Goal: Transaction & Acquisition: Purchase product/service

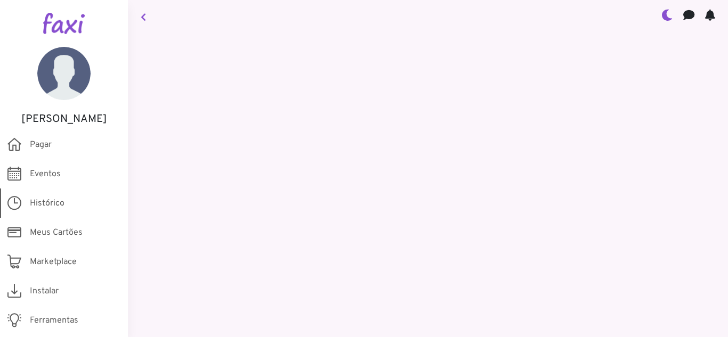
click at [63, 203] on span "Histórico" at bounding box center [47, 203] width 35 height 13
click at [47, 203] on span "Histórico" at bounding box center [47, 203] width 35 height 13
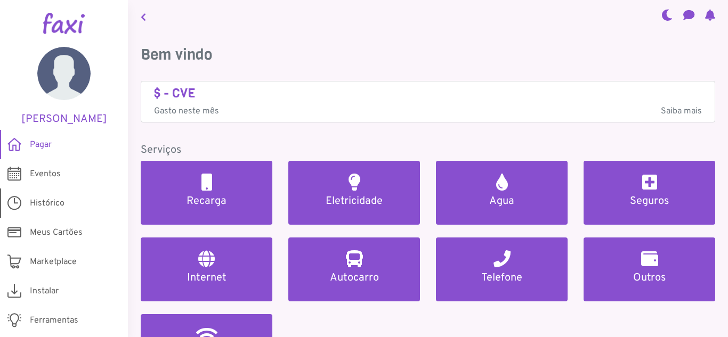
click at [9, 206] on icon at bounding box center [14, 203] width 14 height 21
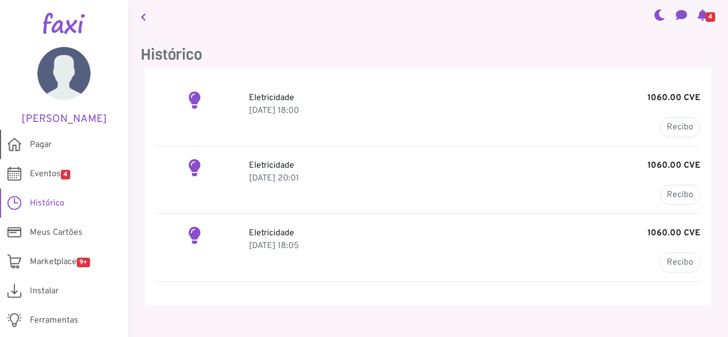
click at [42, 149] on span "Pagar" at bounding box center [41, 145] width 22 height 13
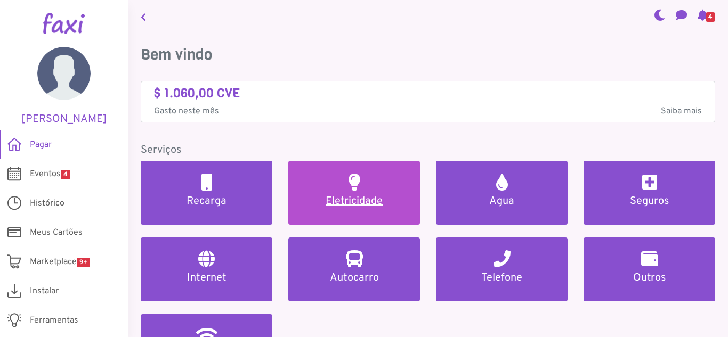
click at [337, 202] on h5 "Eletricidade" at bounding box center [354, 201] width 106 height 13
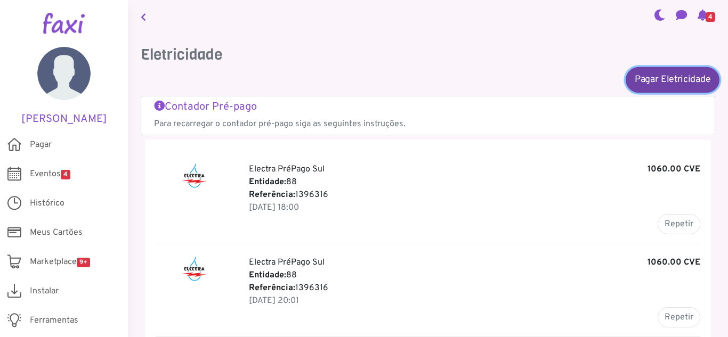
click at [673, 80] on link "Pagar Eletricidade" at bounding box center [673, 80] width 94 height 26
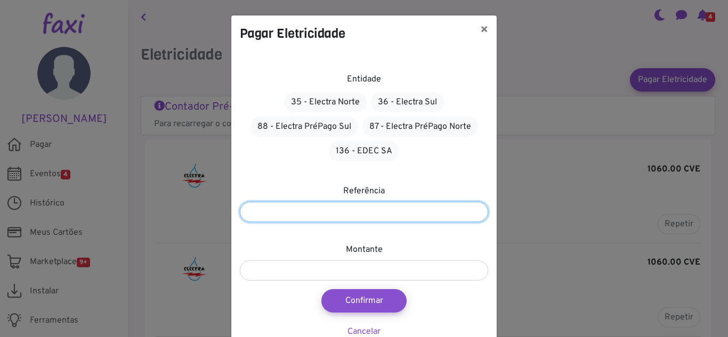
click at [369, 204] on input "number" at bounding box center [364, 212] width 248 height 20
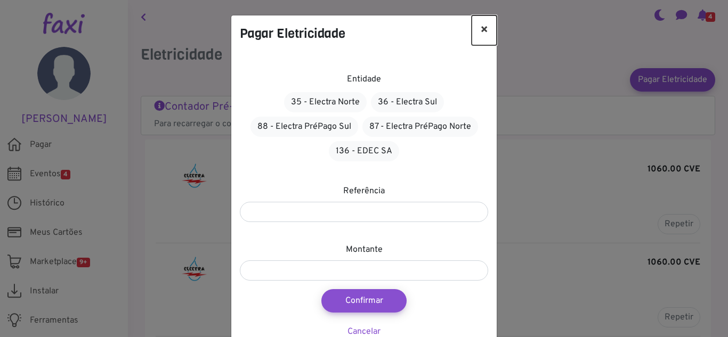
click at [486, 27] on button "×" at bounding box center [484, 30] width 25 height 30
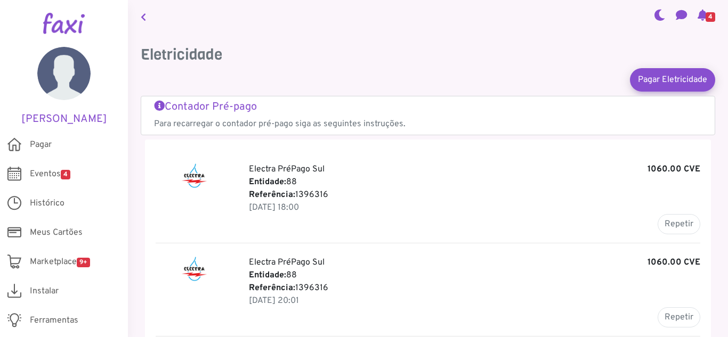
click at [228, 108] on h5 "Contador Pré-pago" at bounding box center [428, 107] width 548 height 13
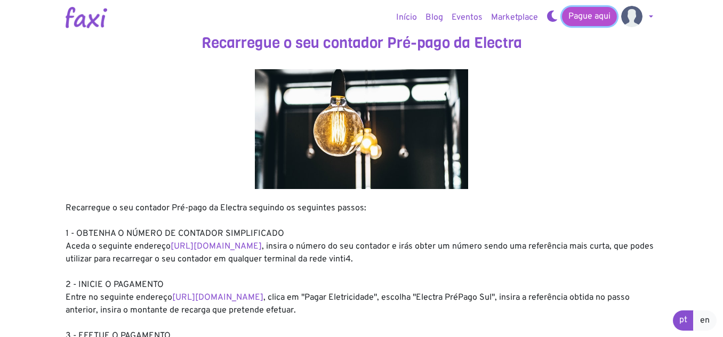
click at [598, 15] on link "Pague aqui" at bounding box center [589, 16] width 55 height 19
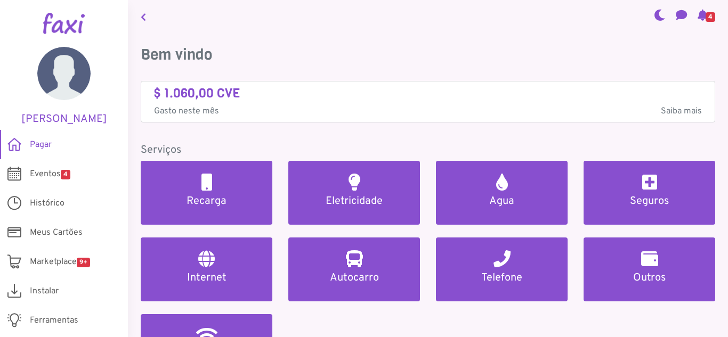
click at [651, 109] on p "Gasto neste mês Saiba mais" at bounding box center [428, 111] width 548 height 13
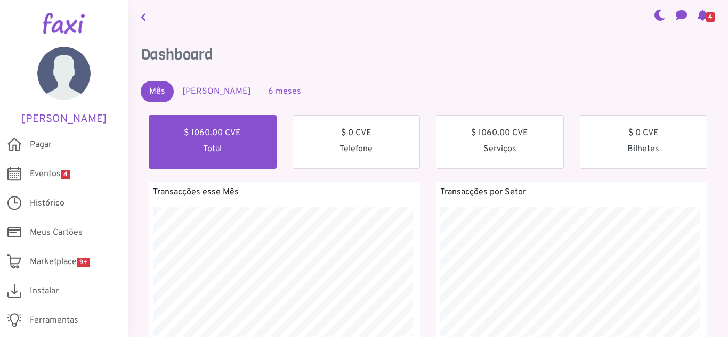
click at [255, 132] on h6 "$ 1060.00 CVE" at bounding box center [213, 133] width 106 height 10
click at [242, 139] on div "$ 1060.00 CVE Total" at bounding box center [213, 142] width 128 height 54
click at [222, 95] on link "Mês Passado" at bounding box center [217, 91] width 86 height 21
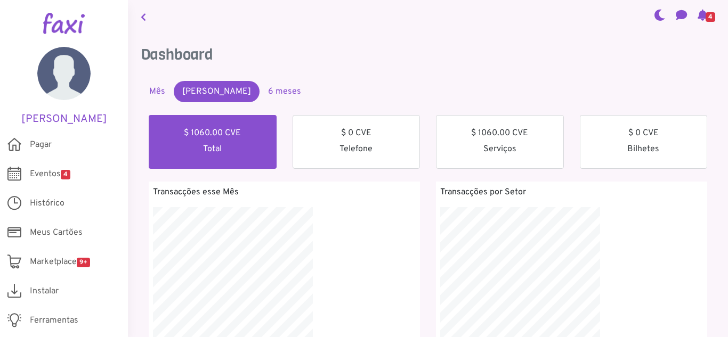
click at [154, 86] on link "Mês" at bounding box center [157, 91] width 33 height 21
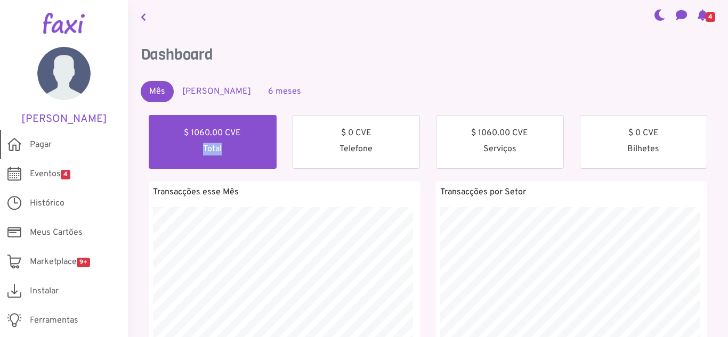
click at [46, 142] on span "Pagar" at bounding box center [41, 145] width 22 height 13
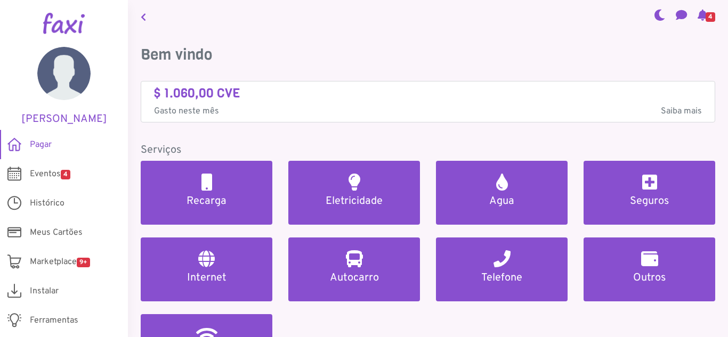
click at [680, 106] on span "Saiba mais" at bounding box center [681, 111] width 41 height 13
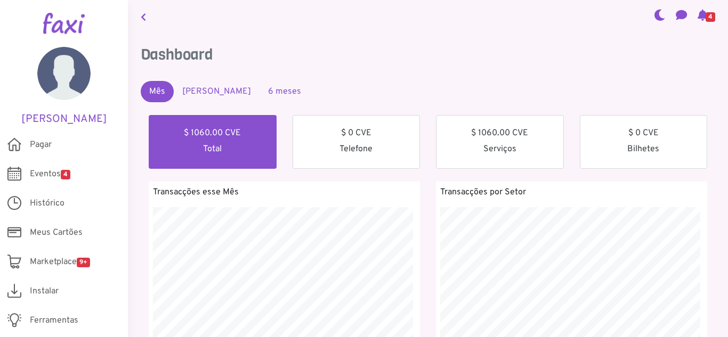
scroll to position [190, 285]
click at [81, 55] on link "[PERSON_NAME]" at bounding box center [64, 86] width 96 height 79
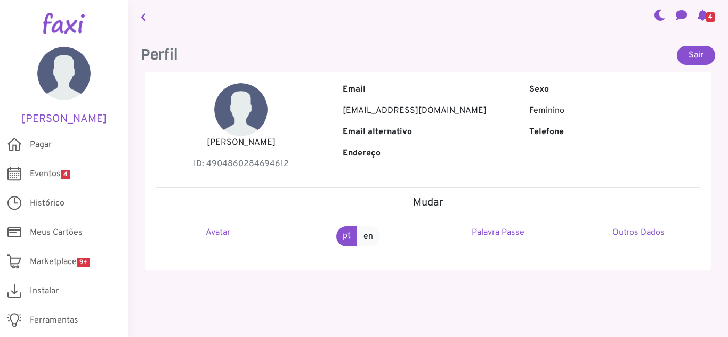
click at [429, 202] on h5 "Mudar" at bounding box center [428, 203] width 545 height 13
click at [625, 232] on link "Outros Dados" at bounding box center [638, 233] width 52 height 11
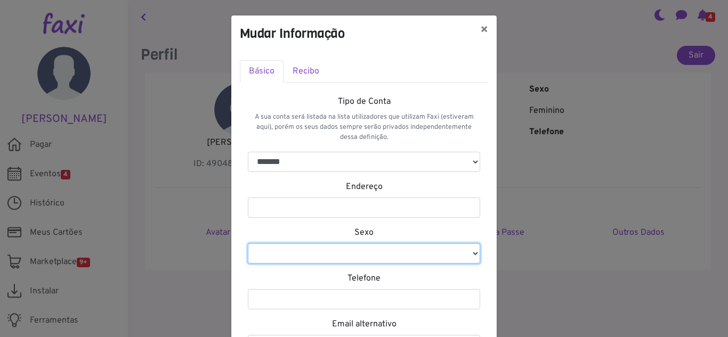
click at [415, 256] on select "********* ********" at bounding box center [364, 254] width 232 height 20
select select "*"
click at [248, 244] on select "********* ********" at bounding box center [364, 254] width 232 height 20
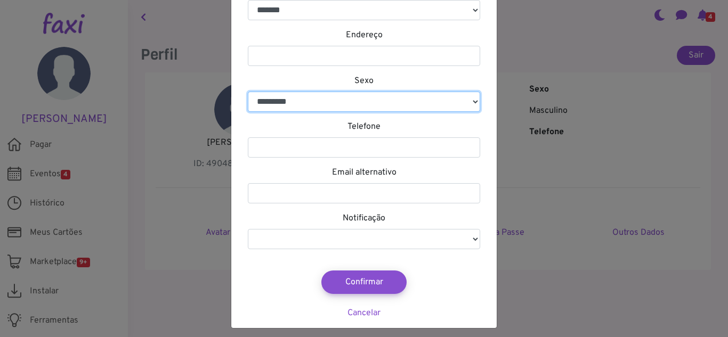
scroll to position [158, 0]
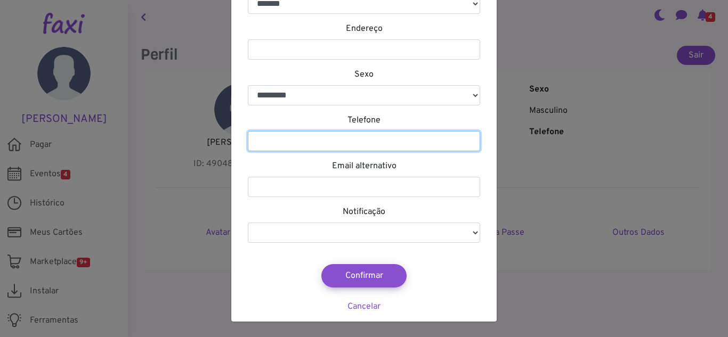
click at [367, 140] on input "number" at bounding box center [364, 141] width 232 height 20
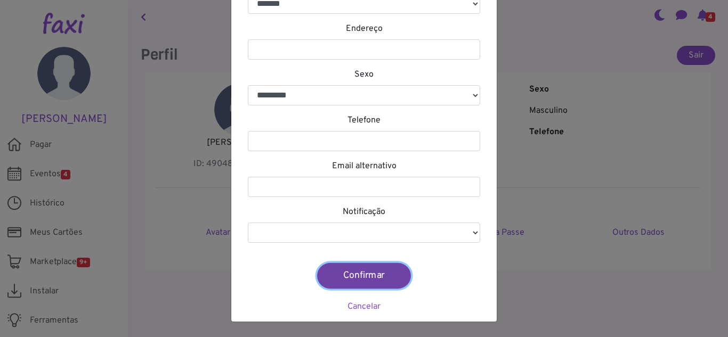
click at [370, 271] on button "Confirmar" at bounding box center [364, 276] width 94 height 26
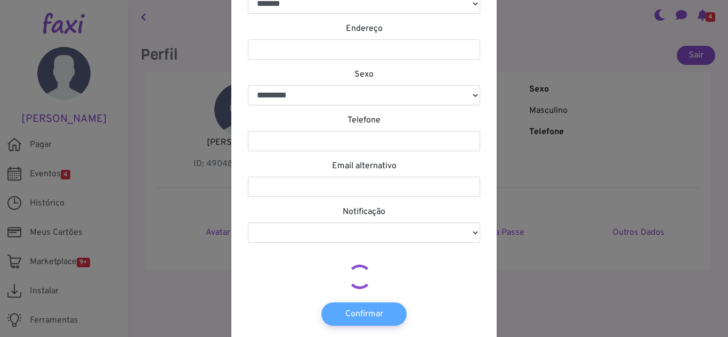
select select
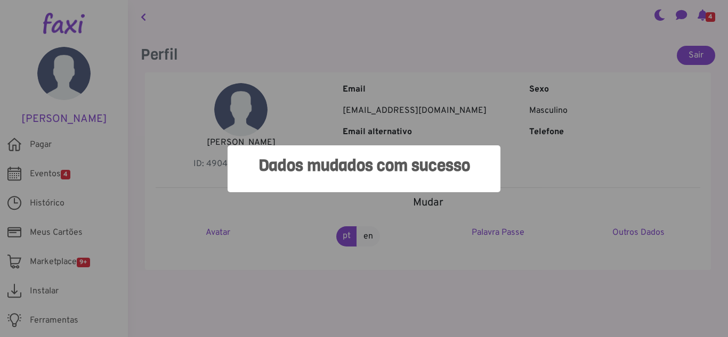
click at [463, 269] on div "Dados mudados com sucesso × OK No Cancel" at bounding box center [364, 168] width 728 height 337
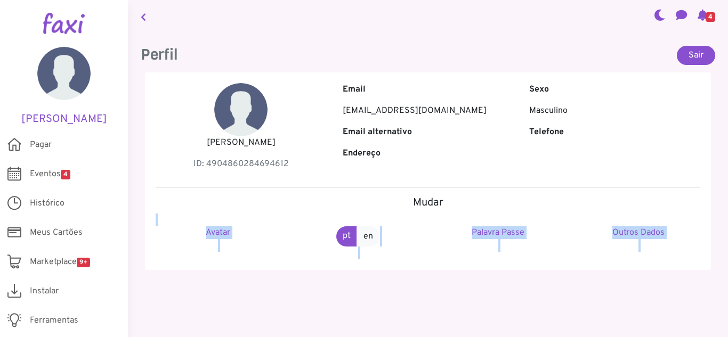
drag, startPoint x: 129, startPoint y: 225, endPoint x: 131, endPoint y: 285, distance: 59.2
click at [131, 285] on div "Perfil Sair Anildo Rodrigues ID: 4904860284694612 Email anilro@hotmail.com Sexo…" at bounding box center [428, 166] width 600 height 267
click at [42, 81] on img at bounding box center [63, 73] width 53 height 53
click at [45, 82] on img at bounding box center [63, 73] width 53 height 53
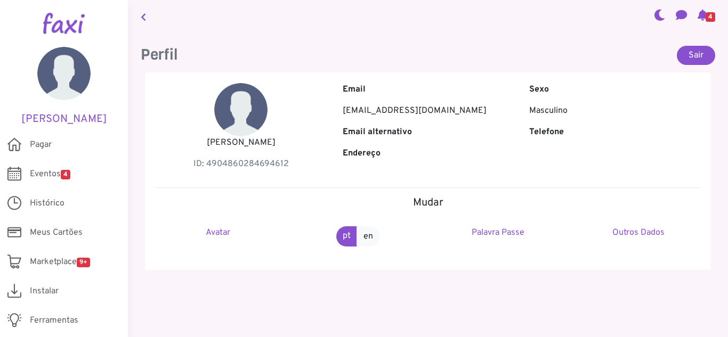
click at [72, 37] on div at bounding box center [64, 23] width 128 height 47
click at [63, 22] on img at bounding box center [64, 23] width 42 height 21
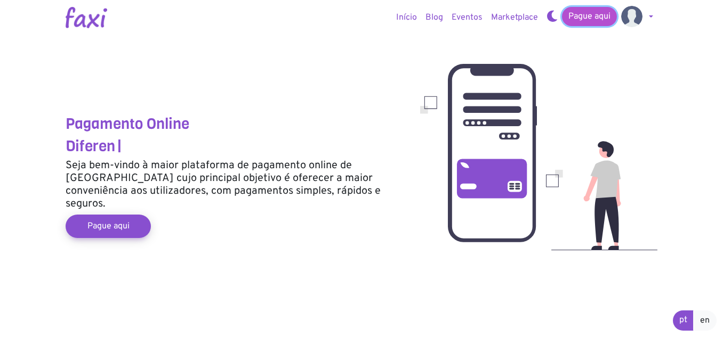
click at [588, 17] on link "Pague aqui" at bounding box center [589, 16] width 55 height 19
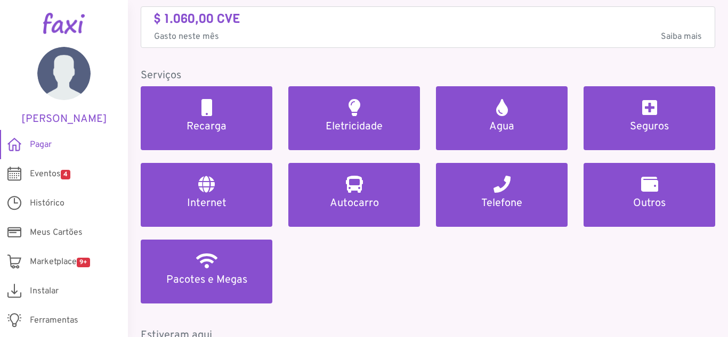
scroll to position [79, 0]
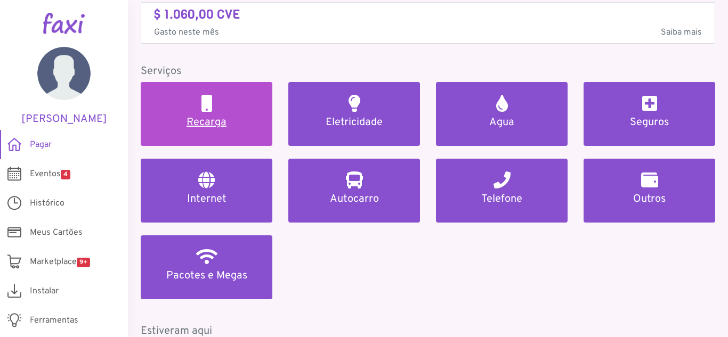
click at [238, 100] on link "Recarga" at bounding box center [207, 114] width 132 height 64
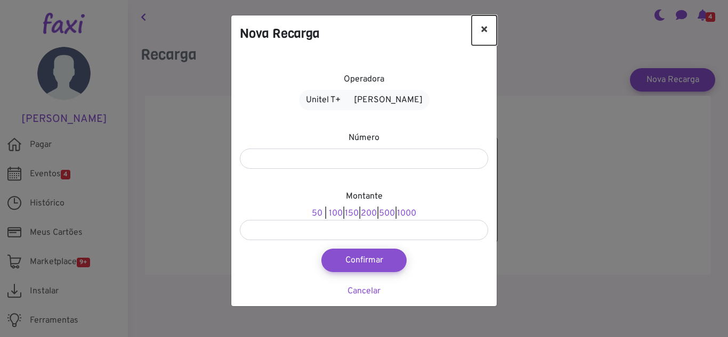
click at [483, 28] on button "×" at bounding box center [484, 30] width 25 height 30
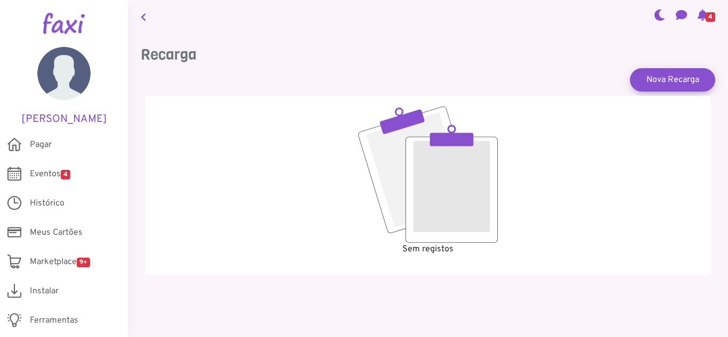
click at [143, 17] on icon at bounding box center [143, 17] width 5 height 9
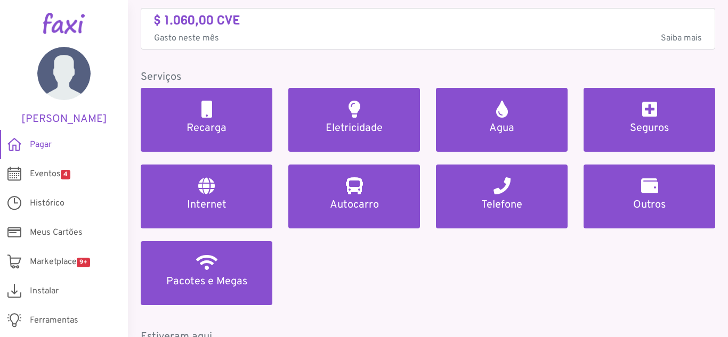
scroll to position [179, 0]
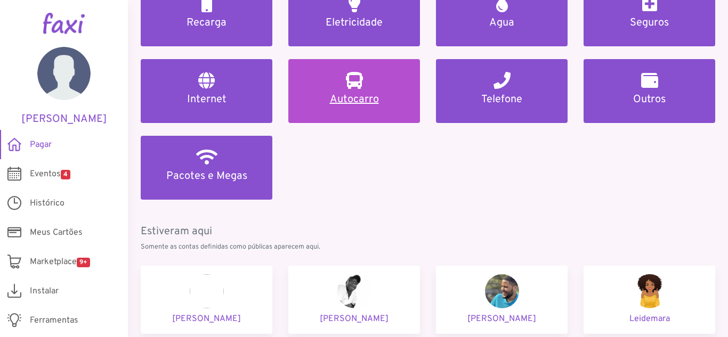
click at [356, 62] on link "Autocarro" at bounding box center [354, 91] width 132 height 64
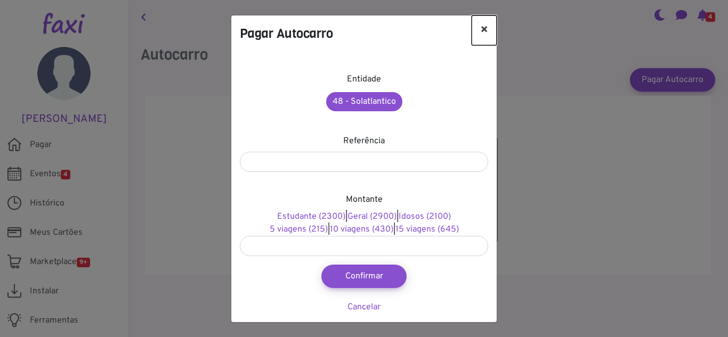
click at [487, 29] on button "×" at bounding box center [484, 30] width 25 height 30
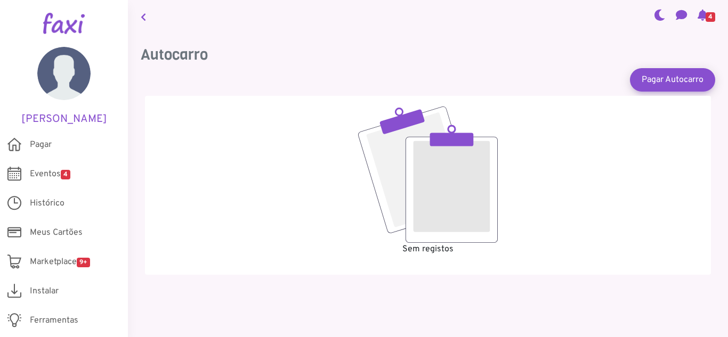
click at [144, 15] on icon at bounding box center [143, 17] width 5 height 9
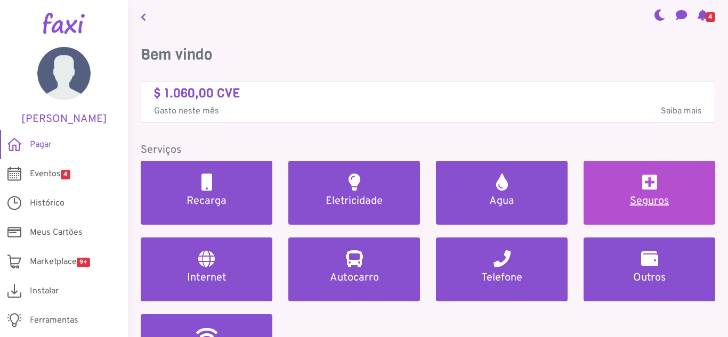
click at [631, 185] on link "Seguros" at bounding box center [650, 193] width 132 height 64
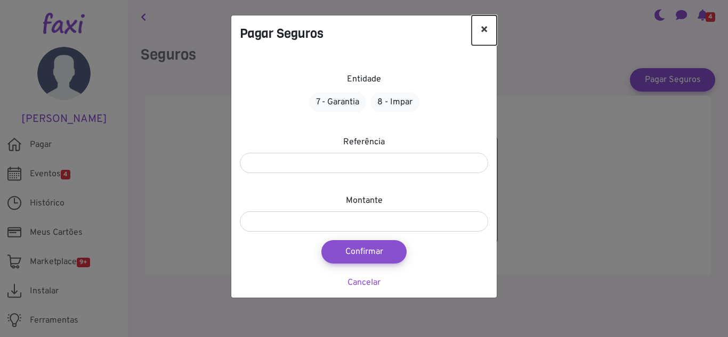
click at [487, 33] on button "×" at bounding box center [484, 30] width 25 height 30
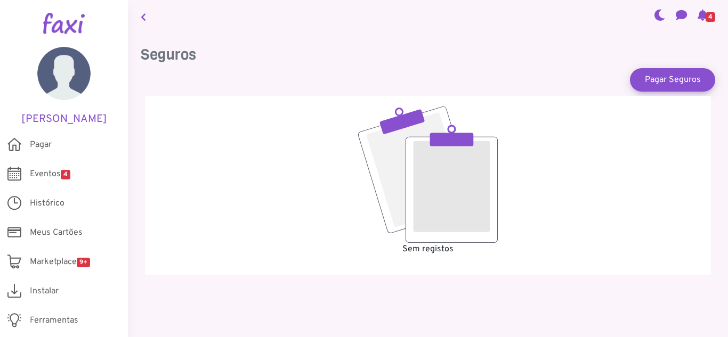
click at [137, 17] on link at bounding box center [143, 16] width 14 height 25
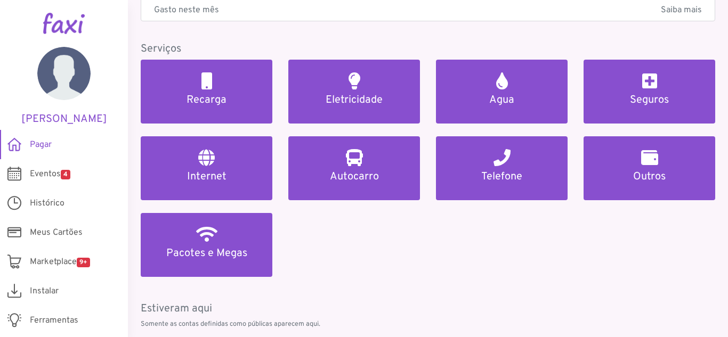
scroll to position [106, 0]
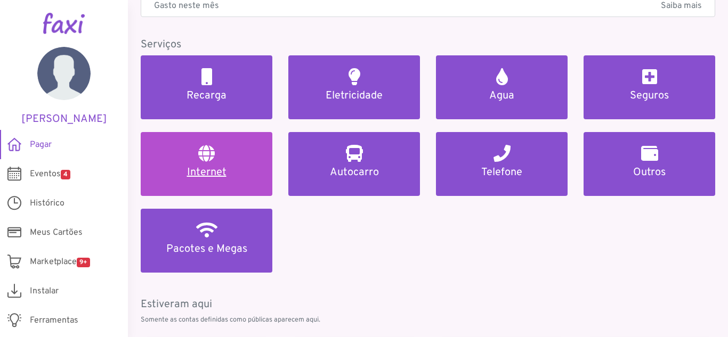
click at [248, 163] on link "Internet" at bounding box center [207, 164] width 132 height 64
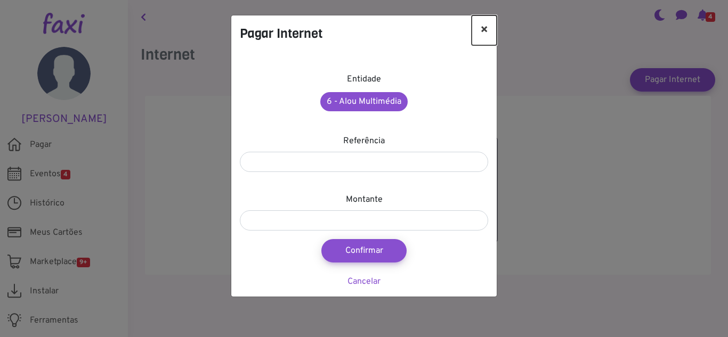
click at [483, 33] on button "×" at bounding box center [484, 30] width 25 height 30
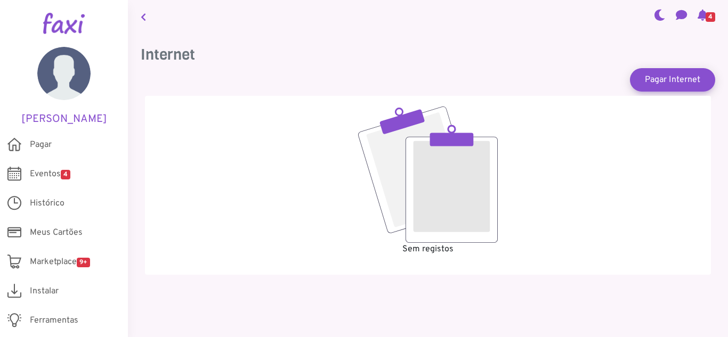
click at [145, 13] on icon at bounding box center [143, 17] width 5 height 9
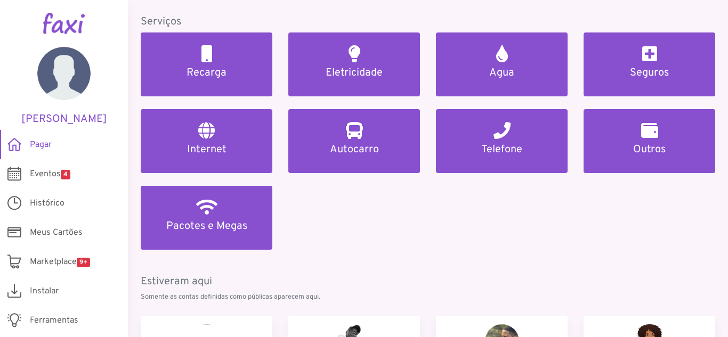
scroll to position [133, 0]
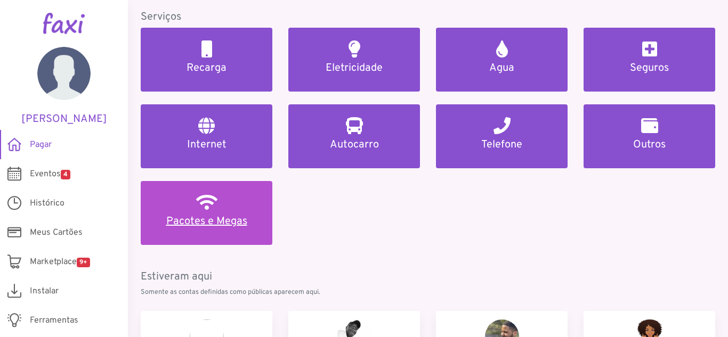
click at [217, 200] on link "Pacotes e Megas" at bounding box center [207, 213] width 132 height 64
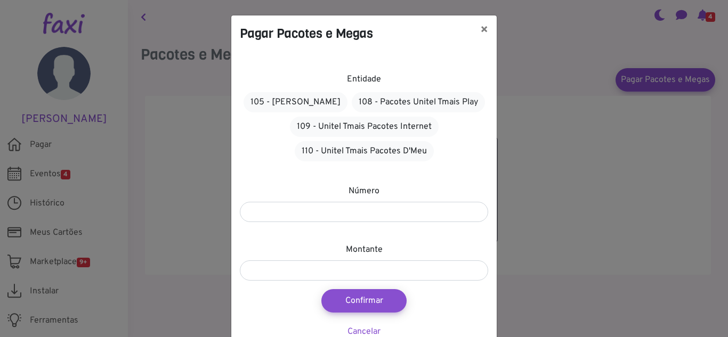
click at [147, 19] on div "Pagar Pacotes e Megas × Entidade 105 - Pacotes Alou 108 - Pacotes Unitel Tmais …" at bounding box center [364, 168] width 728 height 337
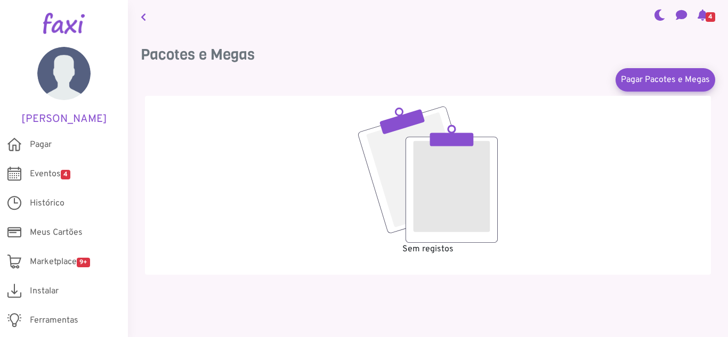
click at [143, 14] on icon at bounding box center [143, 17] width 5 height 9
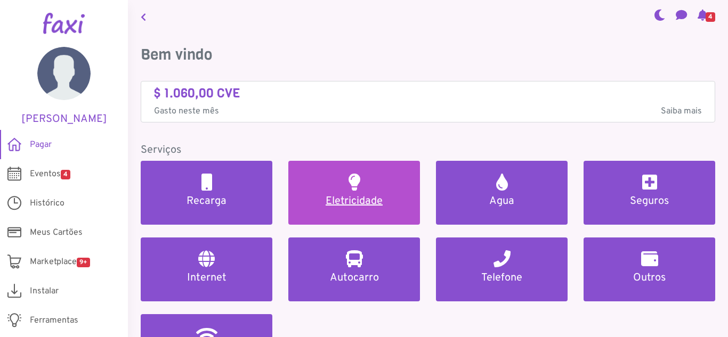
click at [329, 213] on link "Eletricidade" at bounding box center [354, 193] width 132 height 64
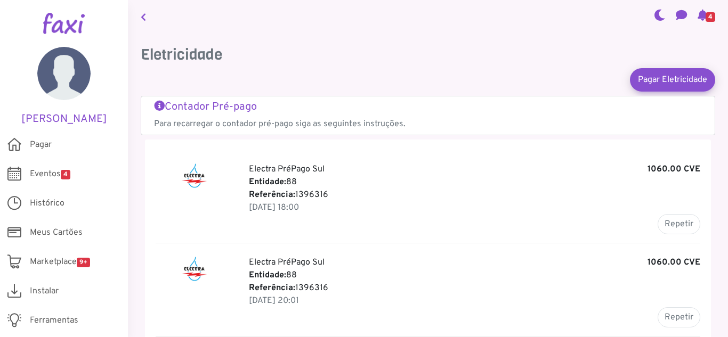
drag, startPoint x: 321, startPoint y: 183, endPoint x: 287, endPoint y: 179, distance: 34.9
click at [287, 179] on p "Entidade: 88" at bounding box center [474, 182] width 451 height 13
copy p "88"
drag, startPoint x: 343, startPoint y: 199, endPoint x: 296, endPoint y: 193, distance: 46.7
click at [296, 193] on p "Referência: 1396316" at bounding box center [474, 195] width 451 height 13
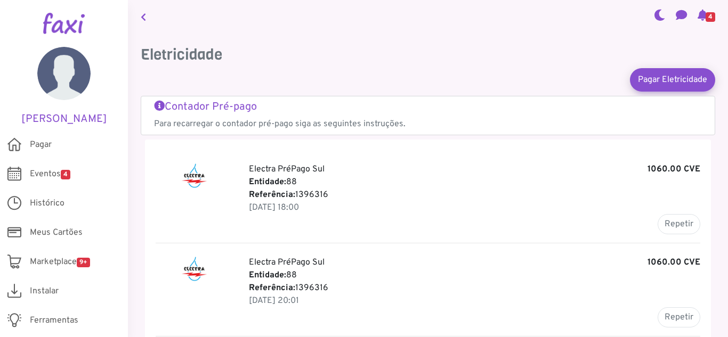
copy p "1396316"
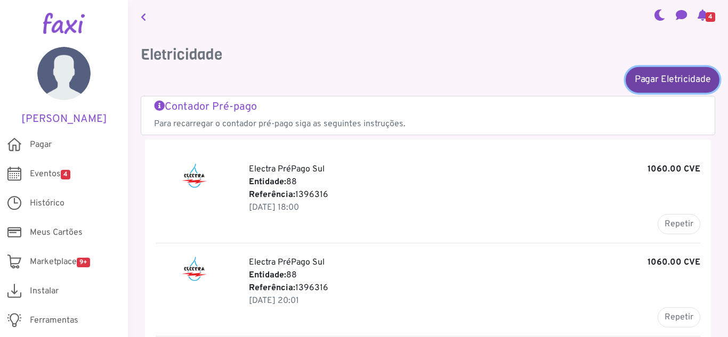
click at [692, 83] on link "Pagar Eletricidade" at bounding box center [673, 80] width 94 height 26
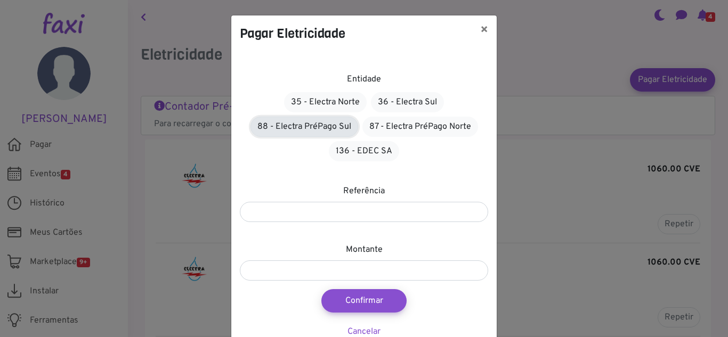
click at [324, 132] on link "88 - Electra PréPago Sul" at bounding box center [305, 127] width 108 height 20
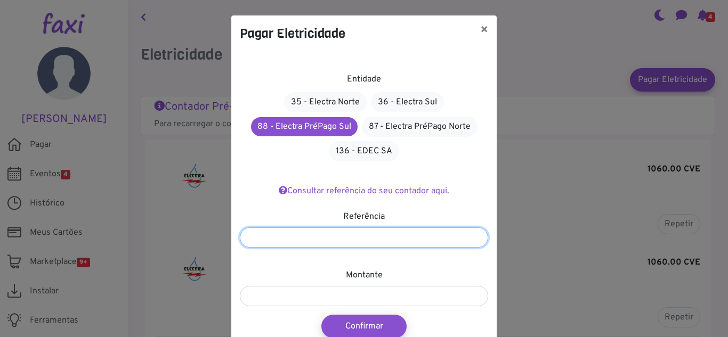
click at [392, 231] on input "number" at bounding box center [364, 238] width 248 height 20
paste input "*******"
type input "*******"
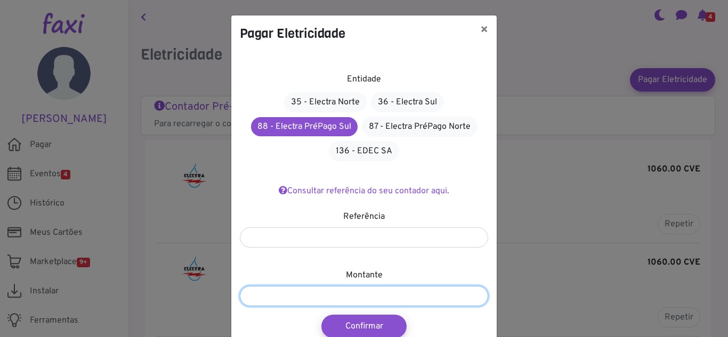
click at [376, 291] on input "number" at bounding box center [364, 296] width 248 height 20
type input "****"
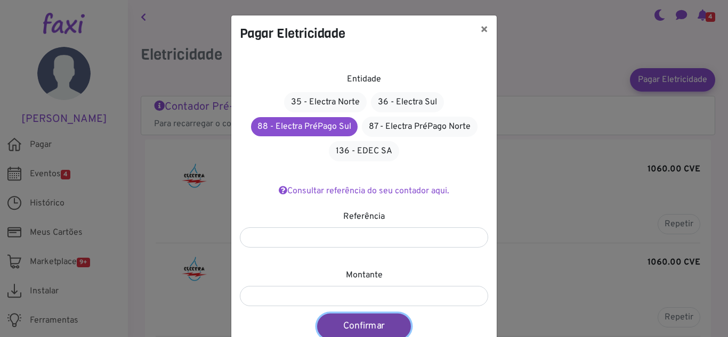
click at [368, 319] on button "Confirmar" at bounding box center [364, 327] width 94 height 26
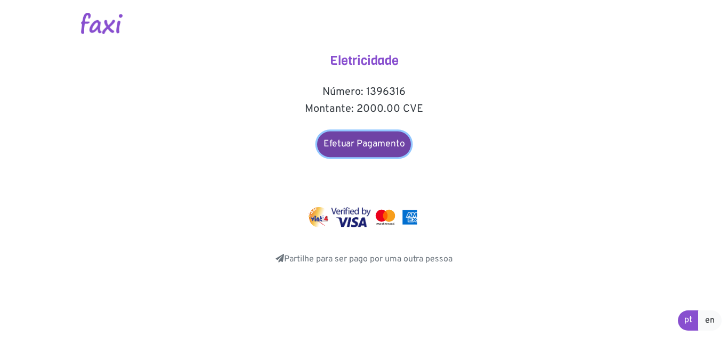
click at [366, 149] on link "Efetuar Pagamento" at bounding box center [364, 145] width 94 height 26
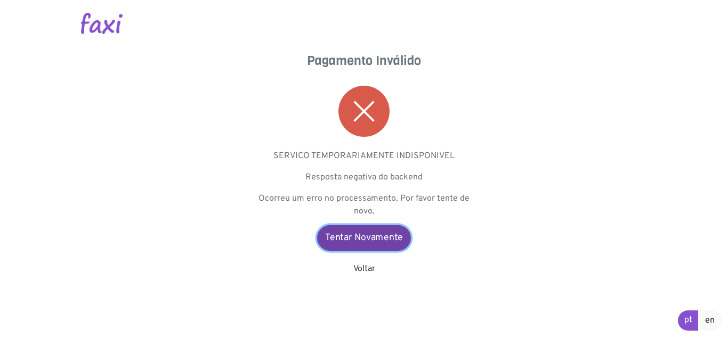
click at [375, 238] on link "Tentar Novamente" at bounding box center [364, 238] width 94 height 26
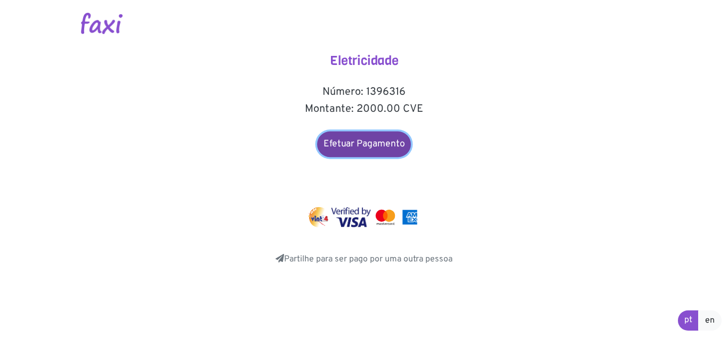
click at [374, 152] on link "Efetuar Pagamento" at bounding box center [364, 145] width 94 height 26
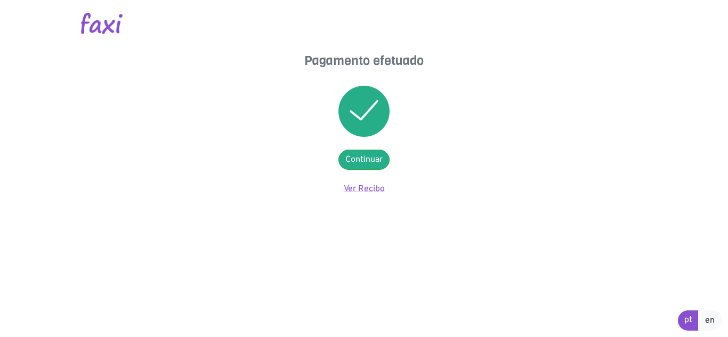
click at [376, 188] on link "Ver Recibo" at bounding box center [364, 189] width 41 height 11
